Goal: Task Accomplishment & Management: Use online tool/utility

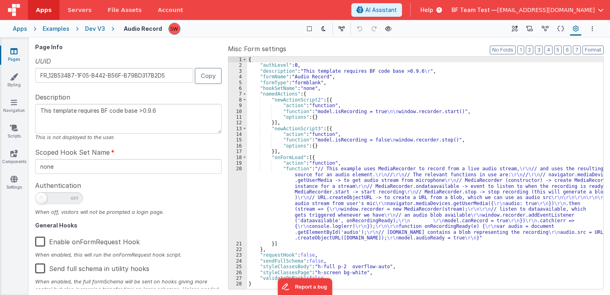
click at [576, 30] on icon at bounding box center [576, 29] width 6 height 8
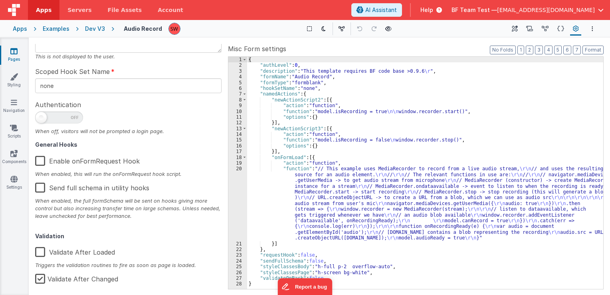
scroll to position [94, 0]
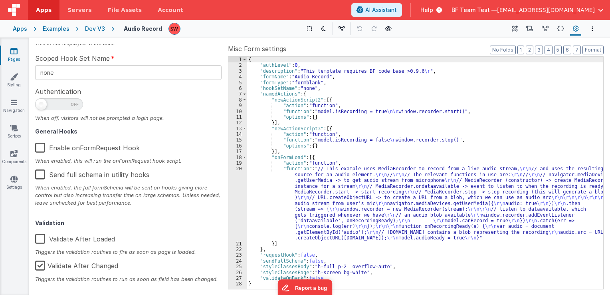
click at [541, 9] on span "[EMAIL_ADDRESS][DOMAIN_NAME]" at bounding box center [546, 10] width 98 height 8
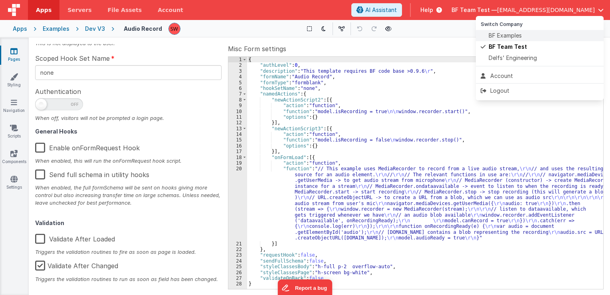
click at [532, 36] on div "BF Examples" at bounding box center [540, 36] width 118 height 8
type textarea "This template requires BF code base >0.9.6"
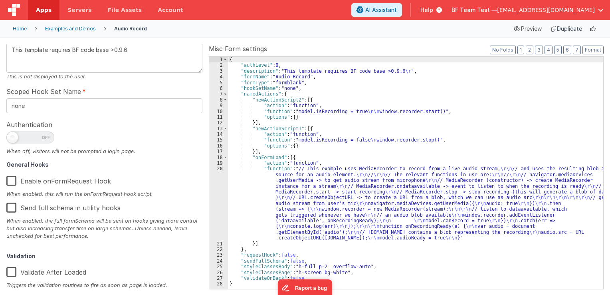
scroll to position [0, 0]
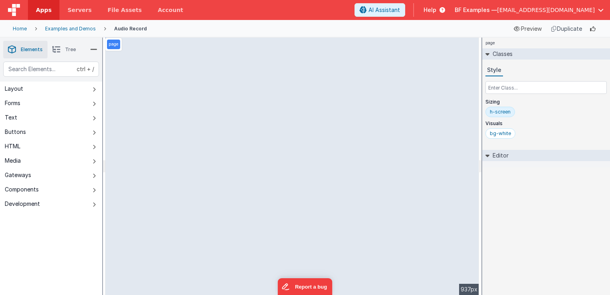
click at [69, 26] on div "Examples and Demos" at bounding box center [70, 29] width 51 height 6
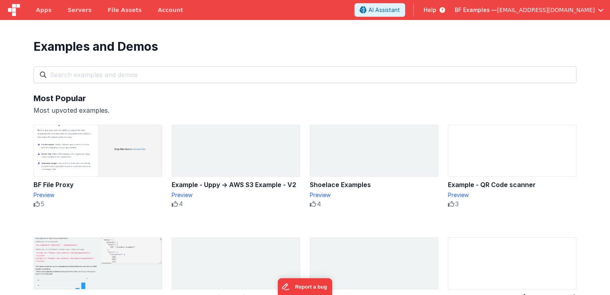
scroll to position [80, 0]
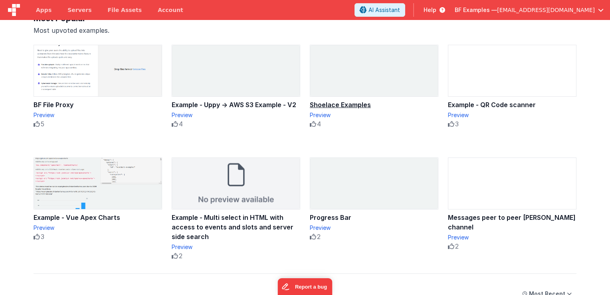
click at [376, 103] on div "Shoelace Examples" at bounding box center [374, 105] width 129 height 10
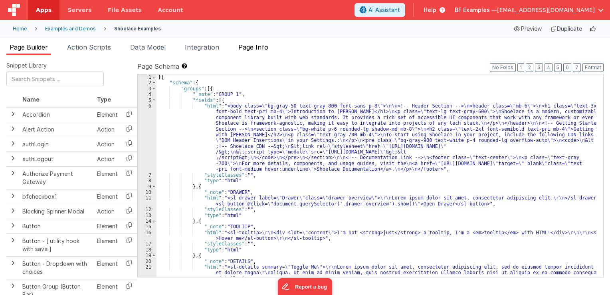
click at [258, 47] on span "Page Info" at bounding box center [253, 47] width 30 height 8
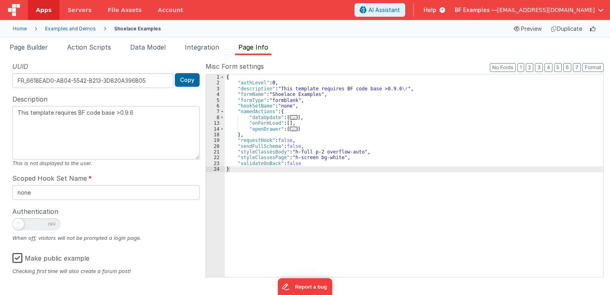
click at [56, 28] on div "Examples and Demos" at bounding box center [70, 29] width 51 height 6
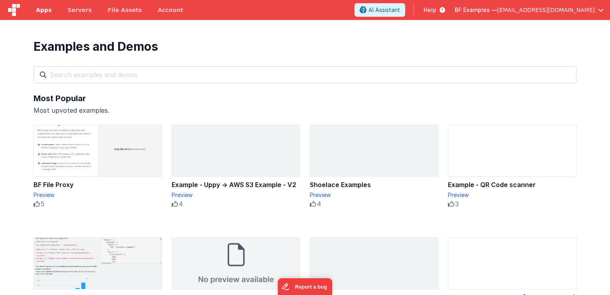
click at [40, 7] on span "Apps" at bounding box center [44, 10] width 16 height 8
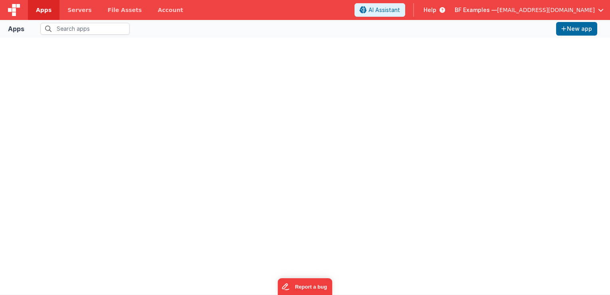
type input "exam"
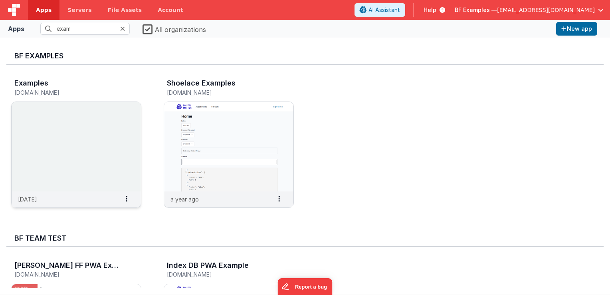
click at [70, 111] on img at bounding box center [76, 146] width 129 height 89
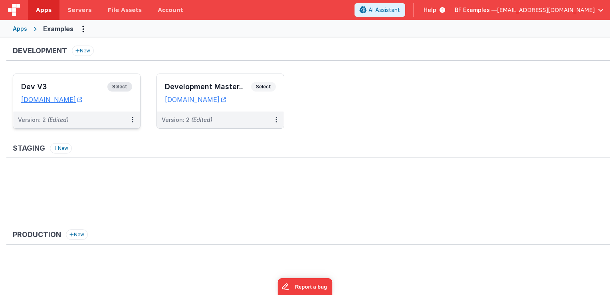
click at [125, 86] on span "Select" at bounding box center [119, 87] width 25 height 10
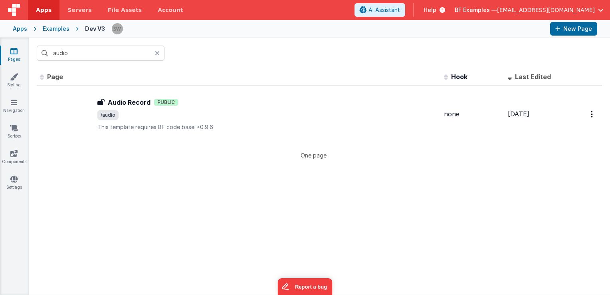
click at [158, 53] on icon at bounding box center [157, 53] width 5 height 6
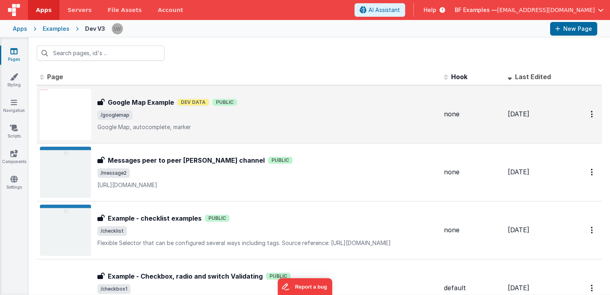
click at [223, 122] on div "Google Map Example Google Map Example Dev Data Public /googlemap Google Map, au…" at bounding box center [267, 114] width 340 height 34
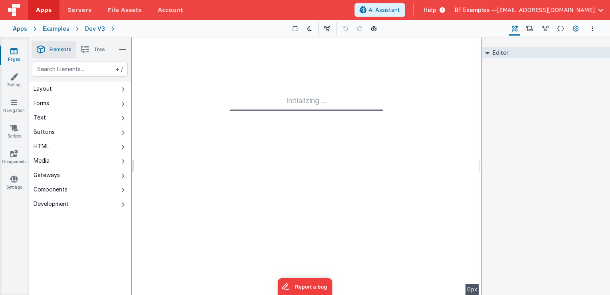
type input "FR_3CD49FCF-2768-B74C-9951-952AC1723016"
type textarea "Google Map, autocomplete, marker"
type input "none"
checkbox input "false"
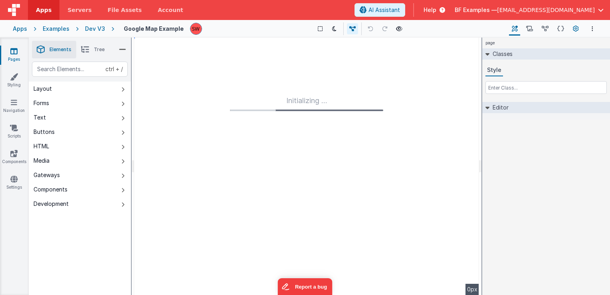
click at [573, 30] on icon at bounding box center [576, 29] width 6 height 8
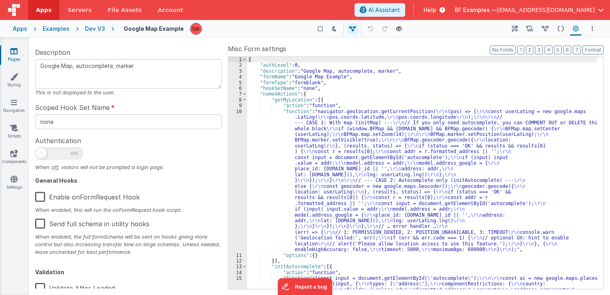
scroll to position [127, 0]
